Goal: Check status: Check status

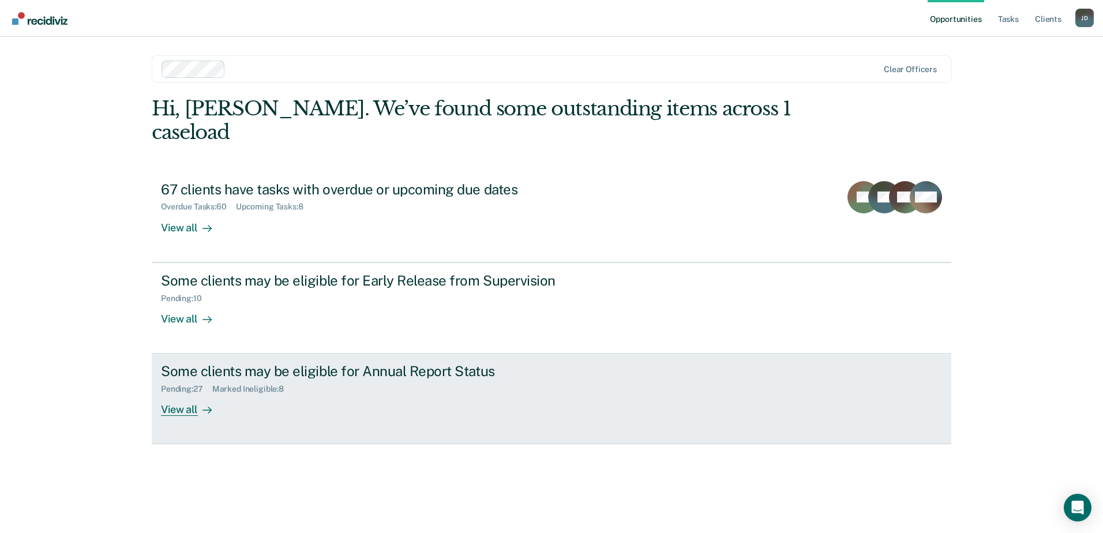
click at [170, 384] on div "Pending : 27" at bounding box center [186, 389] width 51 height 10
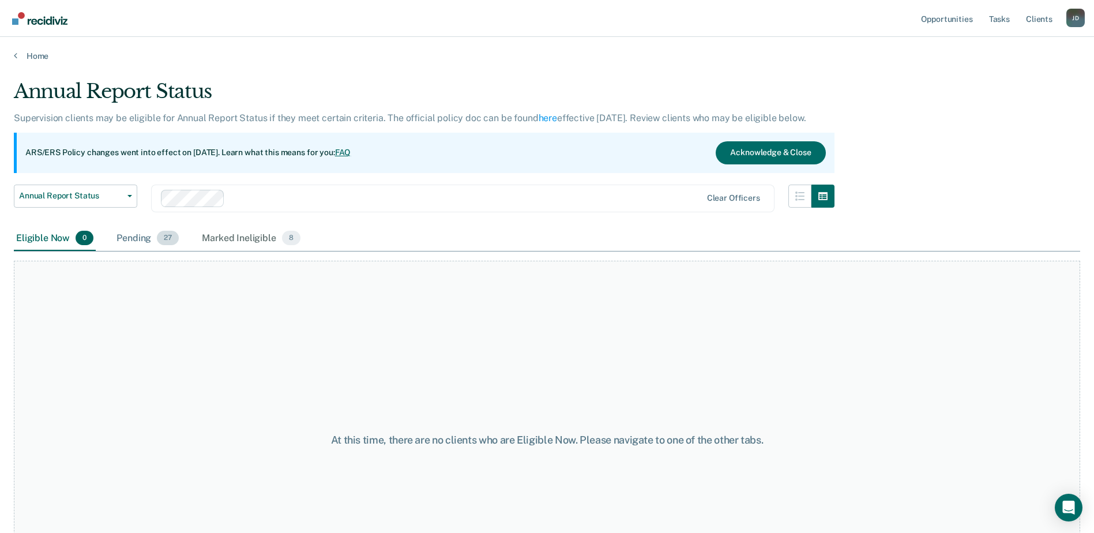
click at [134, 234] on div "Pending 27" at bounding box center [147, 238] width 67 height 25
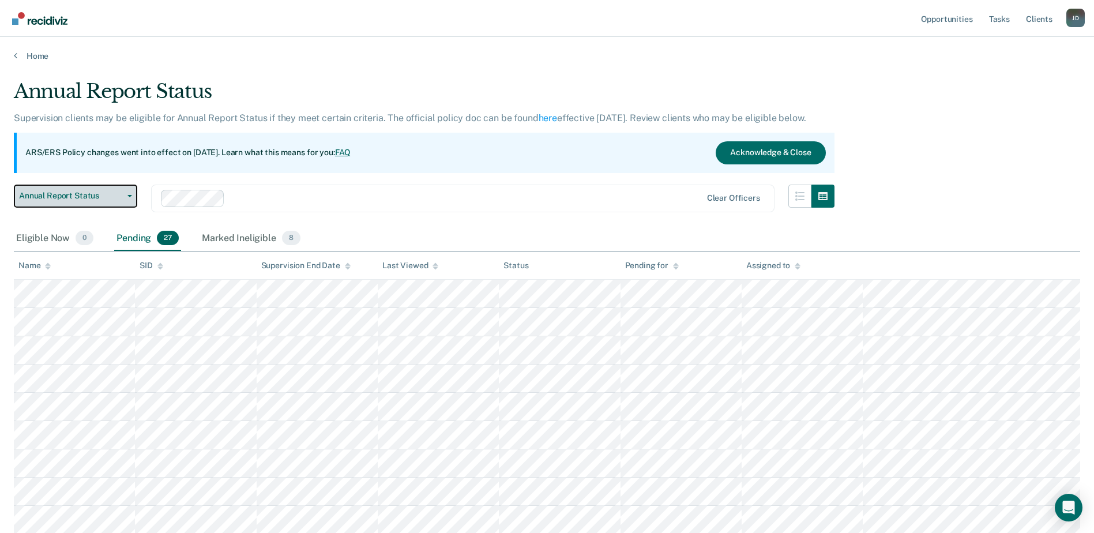
click at [128, 193] on button "Annual Report Status" at bounding box center [75, 196] width 123 height 23
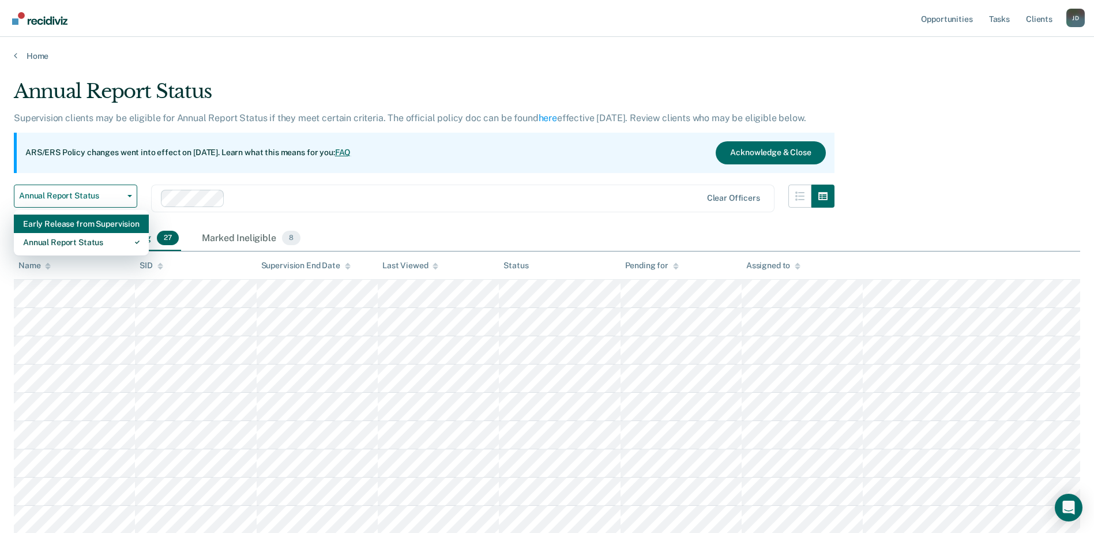
click at [108, 221] on div "Early Release from Supervision" at bounding box center [81, 224] width 116 height 18
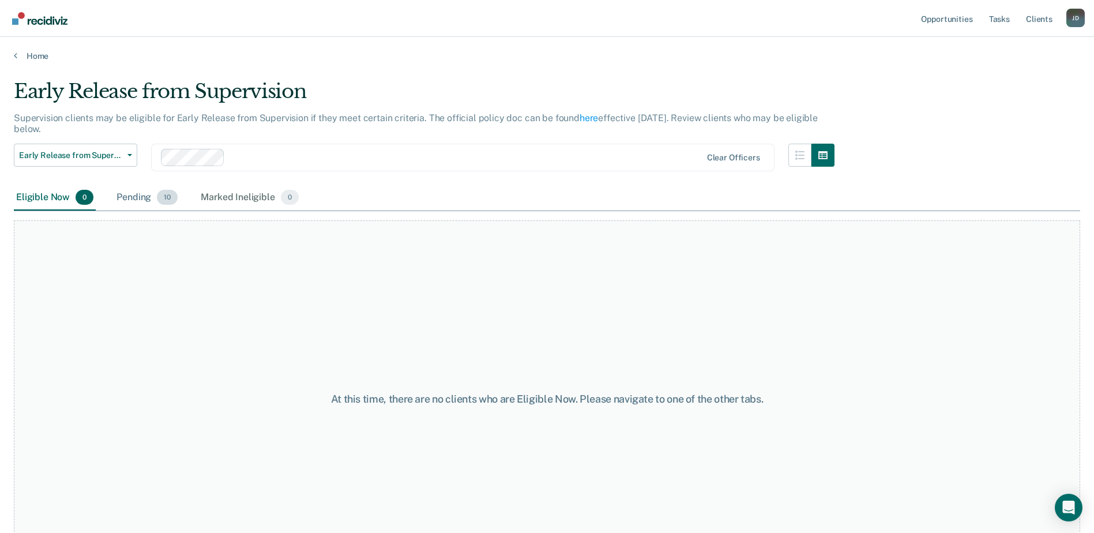
click at [142, 196] on div "Pending 10" at bounding box center [147, 197] width 66 height 25
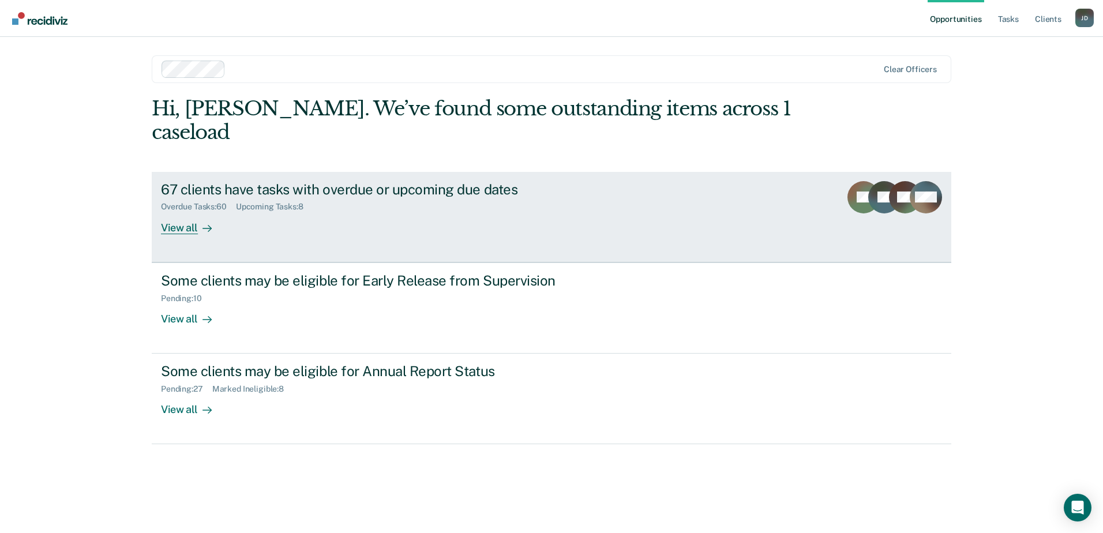
click at [192, 212] on div "View all" at bounding box center [193, 223] width 65 height 22
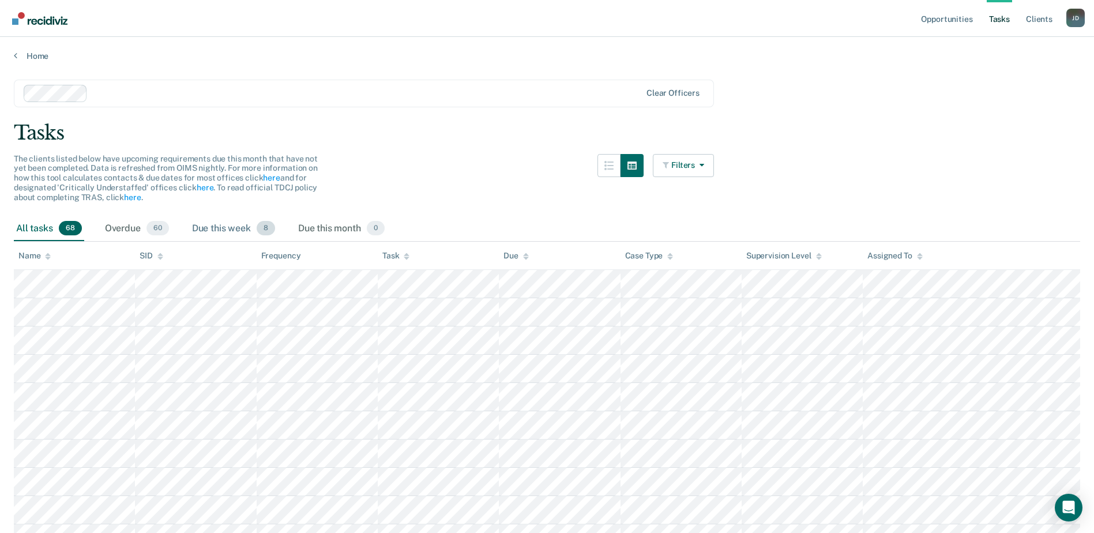
click at [224, 227] on div "Due this week 8" at bounding box center [234, 228] width 88 height 25
